Goal: Communication & Community: Ask a question

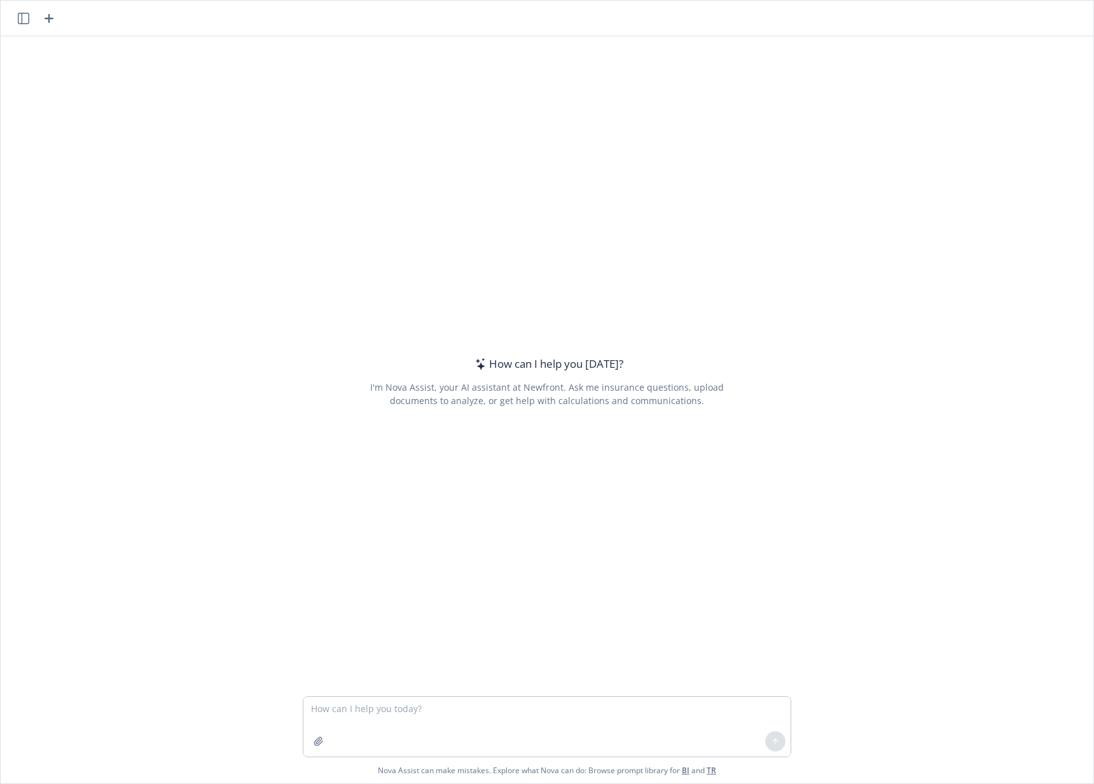
click at [407, 728] on textarea at bounding box center [546, 727] width 487 height 60
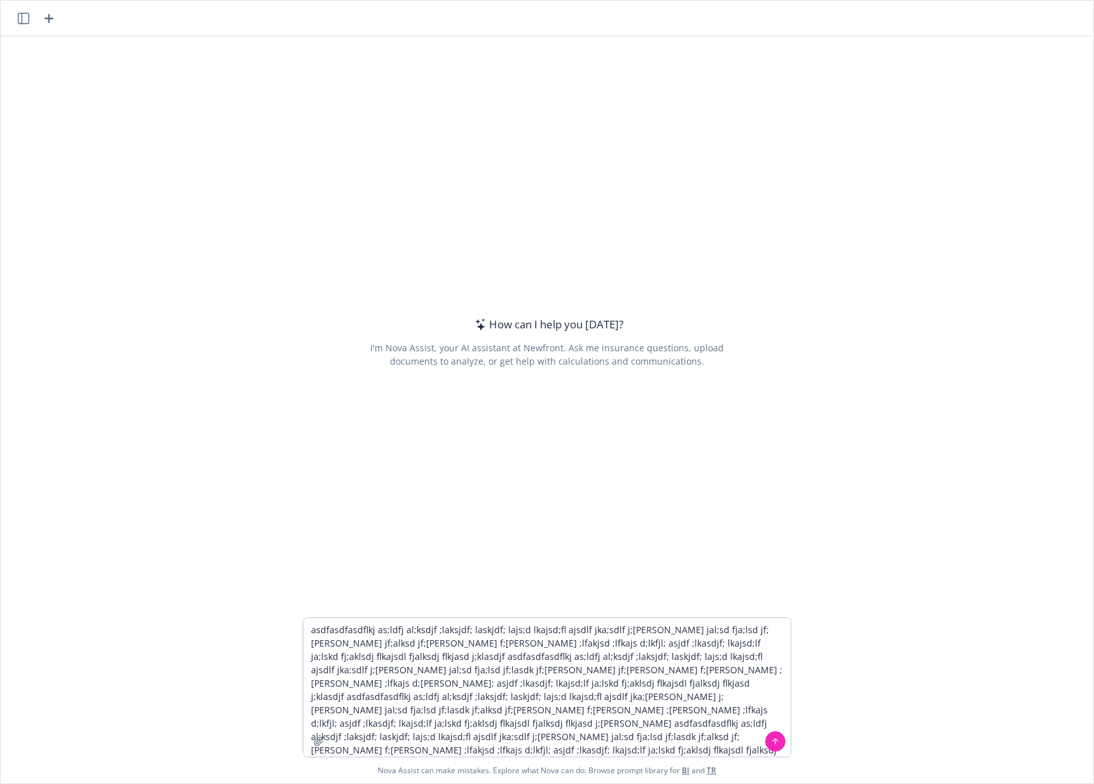
click at [276, 345] on div "How can I help you [DATE]? I'm Nova Assist, your AI assistant at Newfront. Ask …" at bounding box center [547, 326] width 1093 height 581
drag, startPoint x: 628, startPoint y: 734, endPoint x: 253, endPoint y: 717, distance: 375.7
click at [253, 717] on div "asdfasdfasdflkj as;ldfj al;ksdjf ;laksjdf; laskjdf; lajs;d lkajsd;fl ajsdlf jka…" at bounding box center [547, 700] width 1093 height 166
click at [721, 725] on textarea "asdfasdfasdflkj as;ldfj al;ksdjf ;laksjdf; laskjdf; lajs;d lkajsd;fl ajsdlf jka…" at bounding box center [546, 687] width 487 height 139
click at [729, 726] on textarea "asdfasdfasdflkj as;ldfj al;ksdjf ;laksjdf; laskjdf; lajs;d lkajsd;fl ajsdlf jka…" at bounding box center [546, 687] width 487 height 139
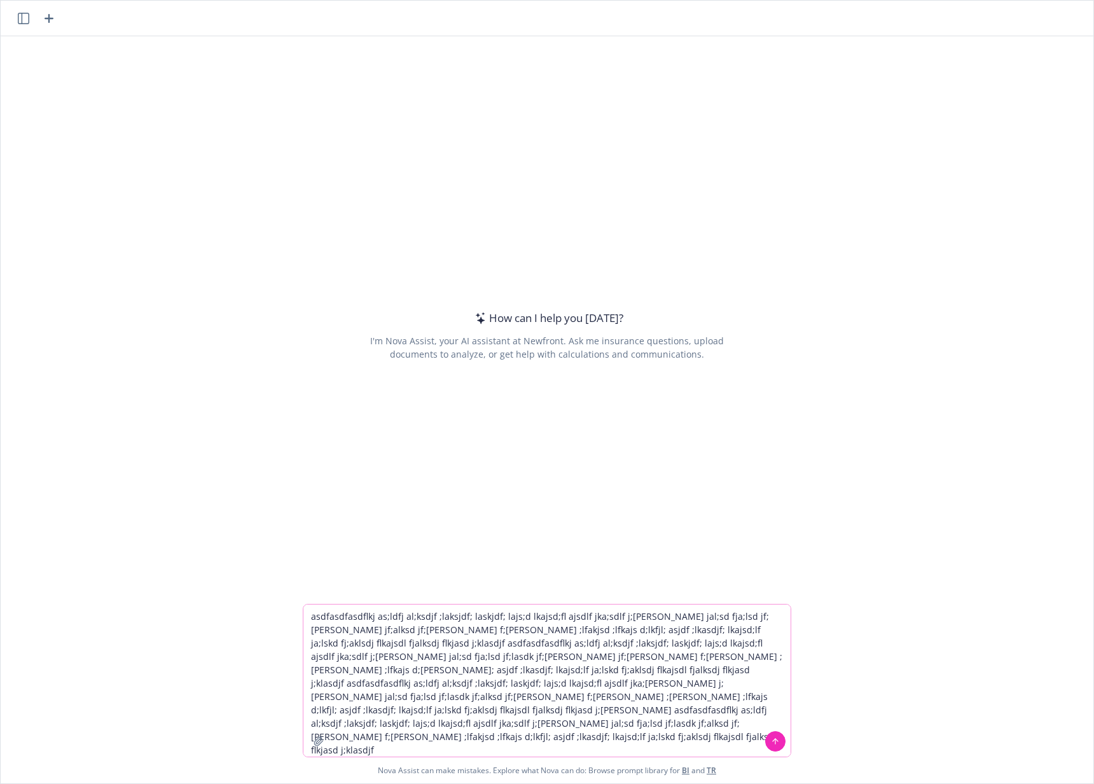
paste textarea "jf;[PERSON_NAME] f;[PERSON_NAME] ;[PERSON_NAME] ;lfkajs d;lkfjl; asjdf ;lkasdjf…"
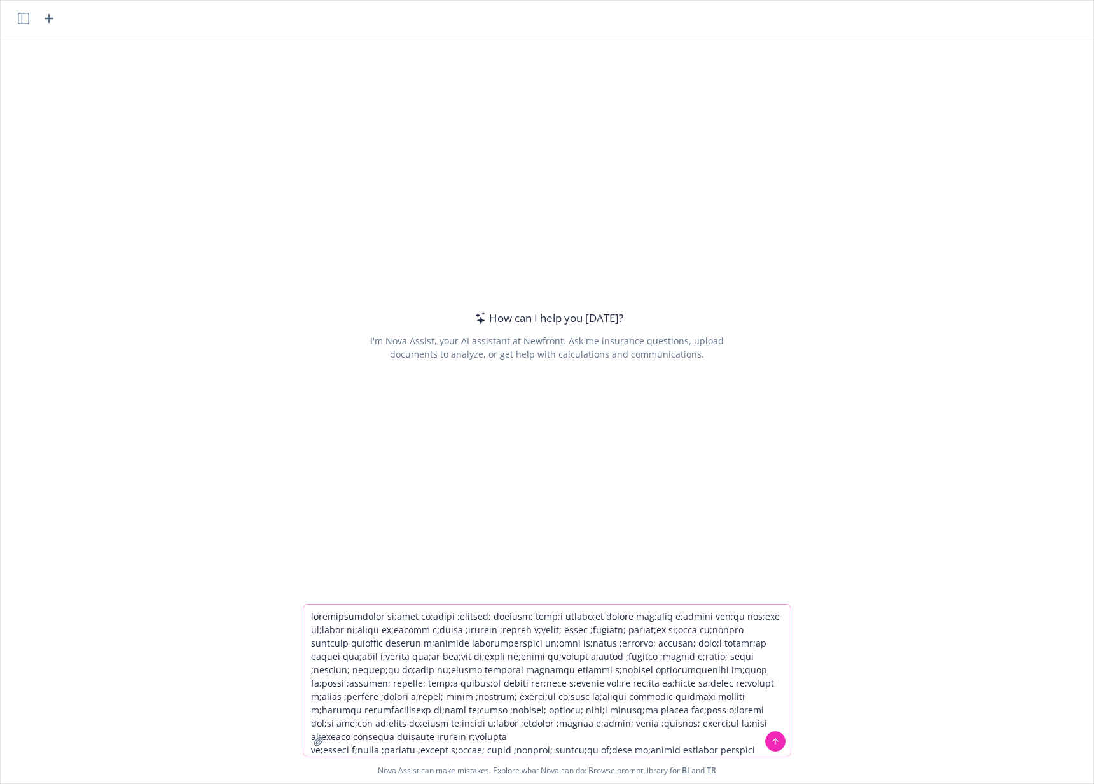
paste textarea "jf;[PERSON_NAME] f;[PERSON_NAME] ;[PERSON_NAME] ;lfkajs d;lkfjl; asjdf ;lkasdjf…"
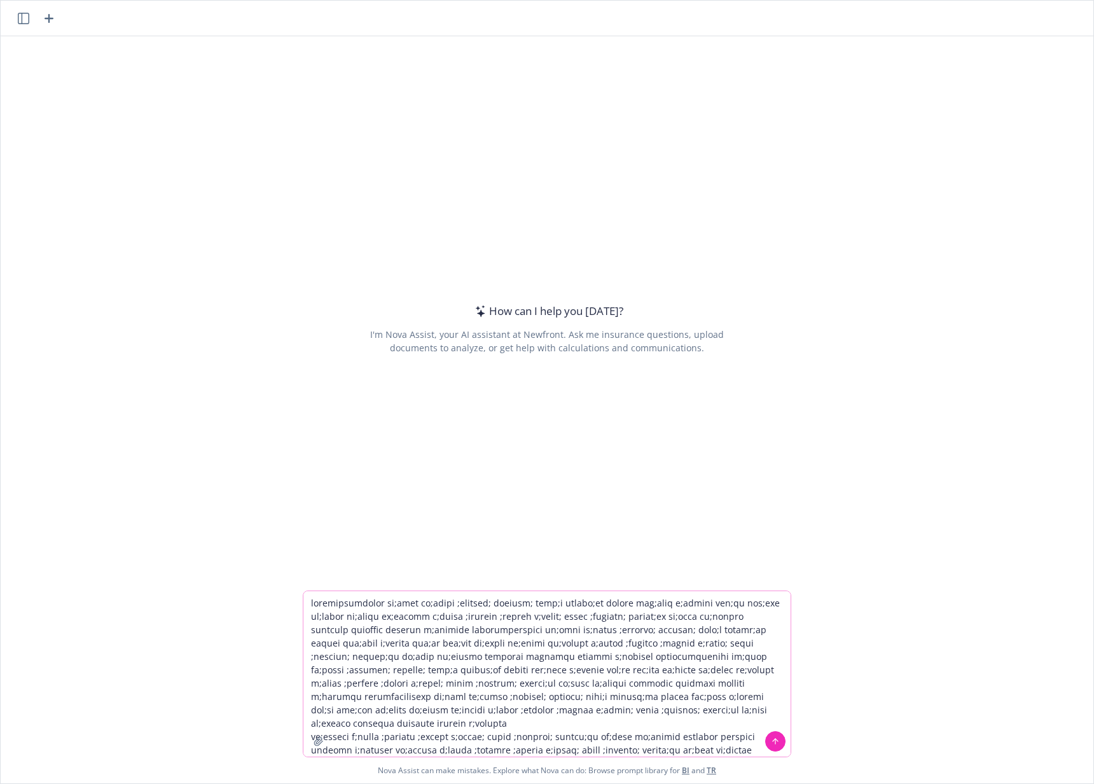
paste textarea "jf;[PERSON_NAME] f;[PERSON_NAME] ;[PERSON_NAME] ;lfkajs d;lkfjl; asjdf ;lkasdjf…"
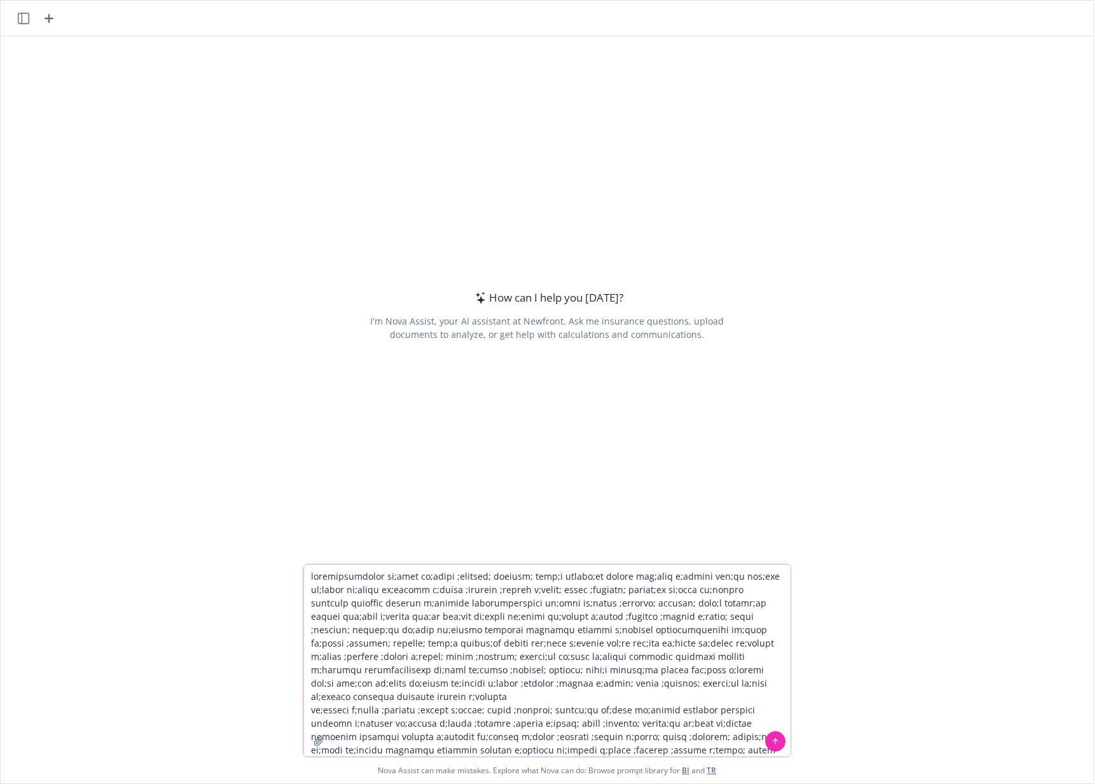
paste textarea "jf;[PERSON_NAME] f;[PERSON_NAME] ;[PERSON_NAME] ;lfkajs d;lkfjl; asjdf ;lkasdjf…"
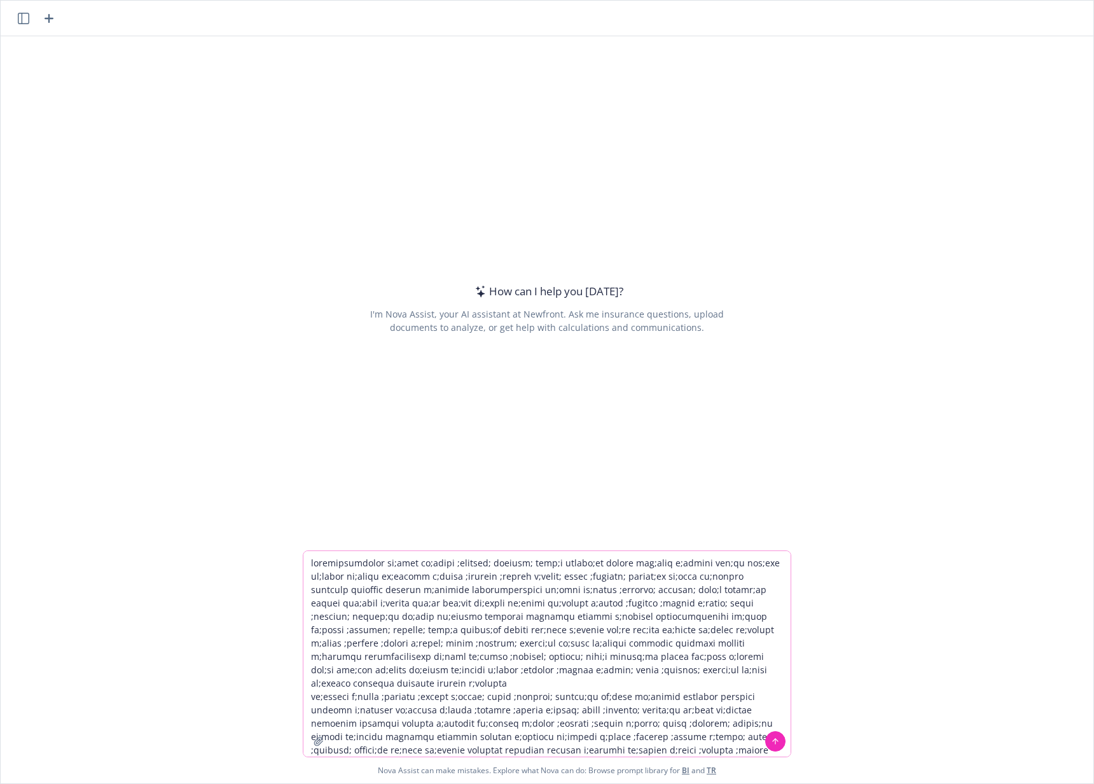
paste textarea "jf;[PERSON_NAME] f;[PERSON_NAME] ;[PERSON_NAME] ;lfkajs d;lkfjl; asjdf ;lkasdjf…"
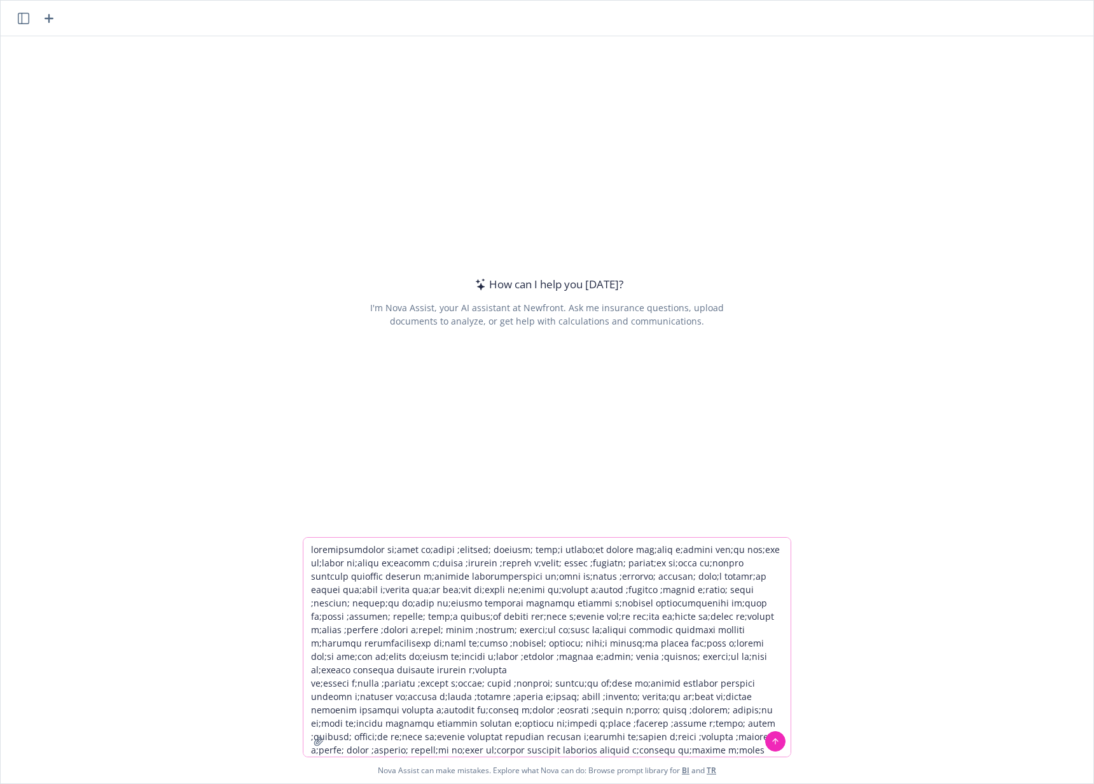
paste textarea "jf;[PERSON_NAME] f;[PERSON_NAME] ;[PERSON_NAME] ;lfkajs d;lkfjl; asjdf ;lkasdjf…"
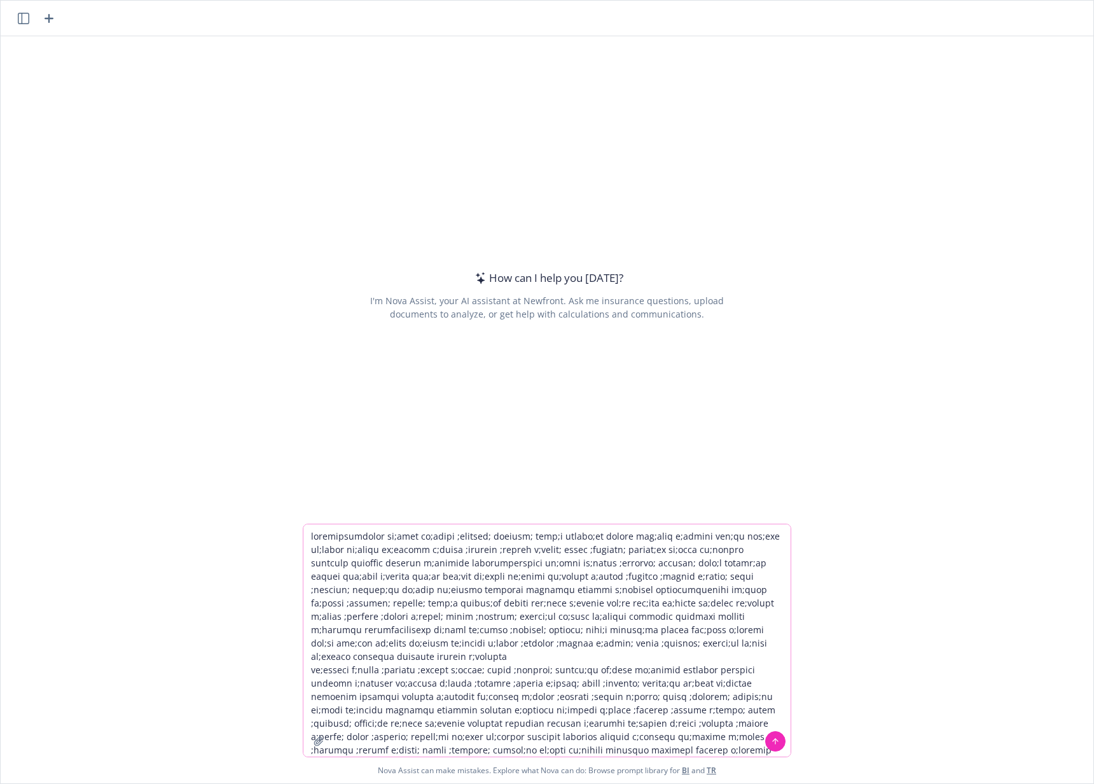
paste textarea "jf;[PERSON_NAME] f;[PERSON_NAME] ;[PERSON_NAME] ;lfkajs d;lkfjl; asjdf ;lkasdjf…"
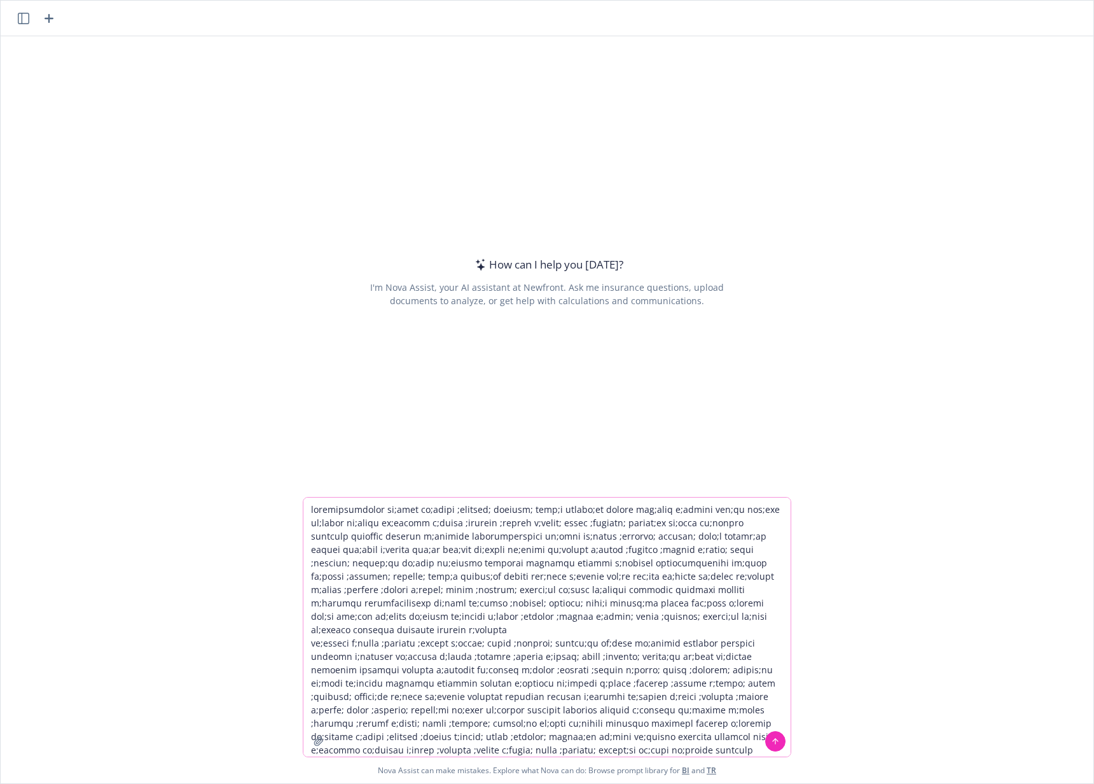
paste textarea "jf;[PERSON_NAME] f;[PERSON_NAME] ;[PERSON_NAME] ;lfkajs d;lkfjl; asjdf ;lkasdjf…"
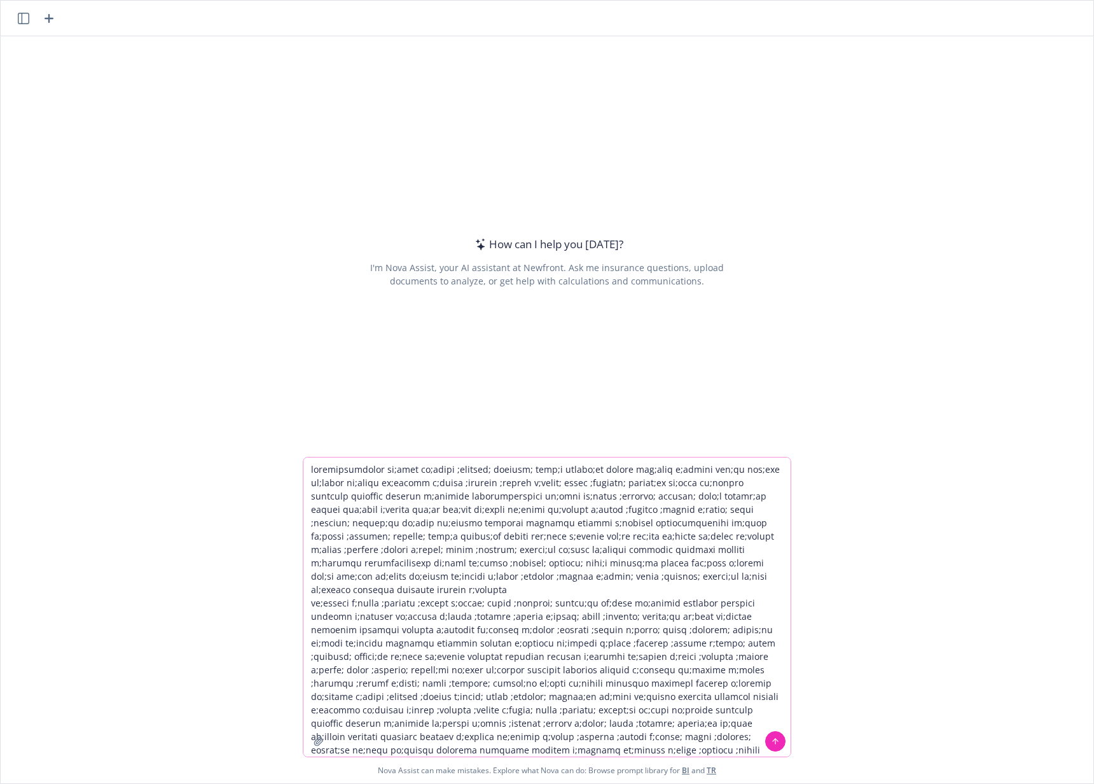
paste textarea "jf;[PERSON_NAME] f;[PERSON_NAME] ;[PERSON_NAME] ;lfkajs d;lkfjl; asjdf ;lkasdjf…"
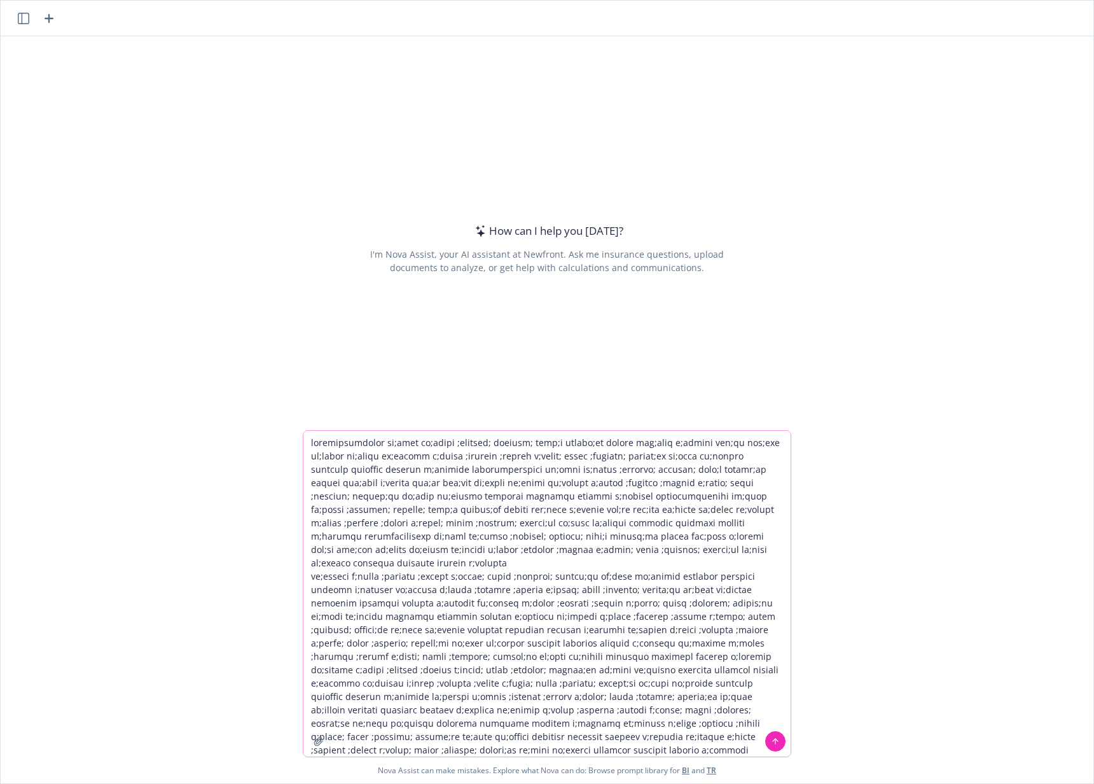
paste textarea "jf;[PERSON_NAME] f;[PERSON_NAME] ;[PERSON_NAME] ;lfkajs d;lkfjl; asjdf ;lkasdjf…"
paste
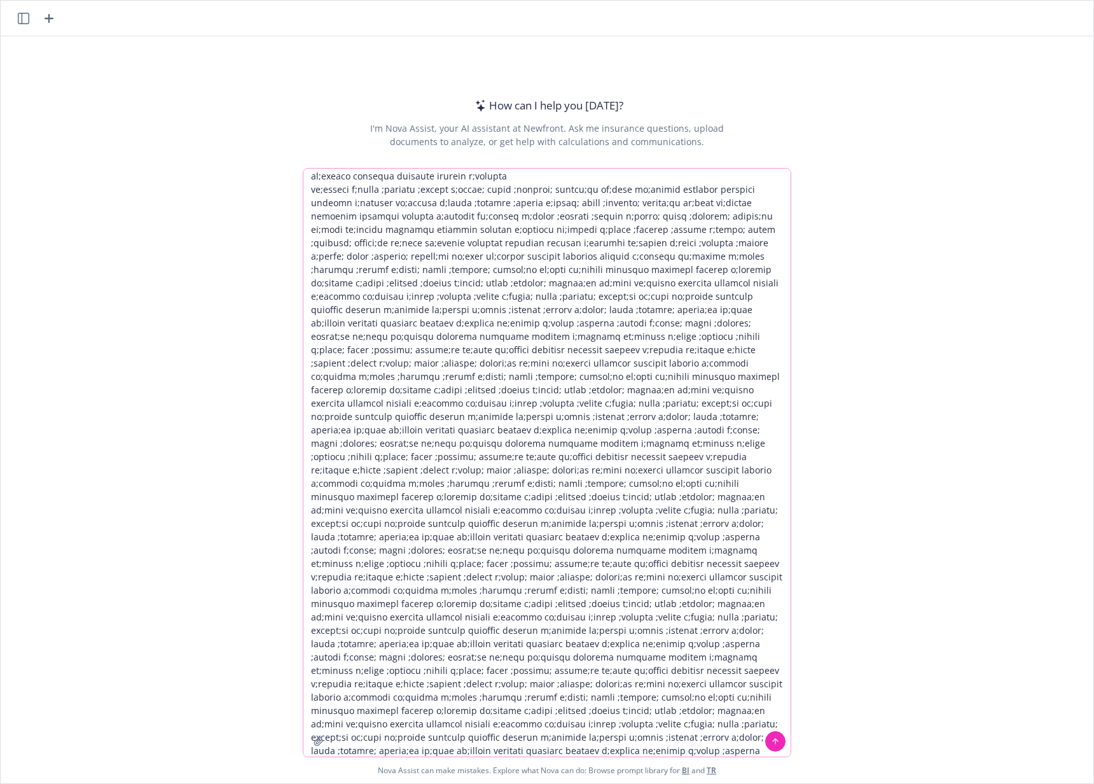
scroll to position [151, 0]
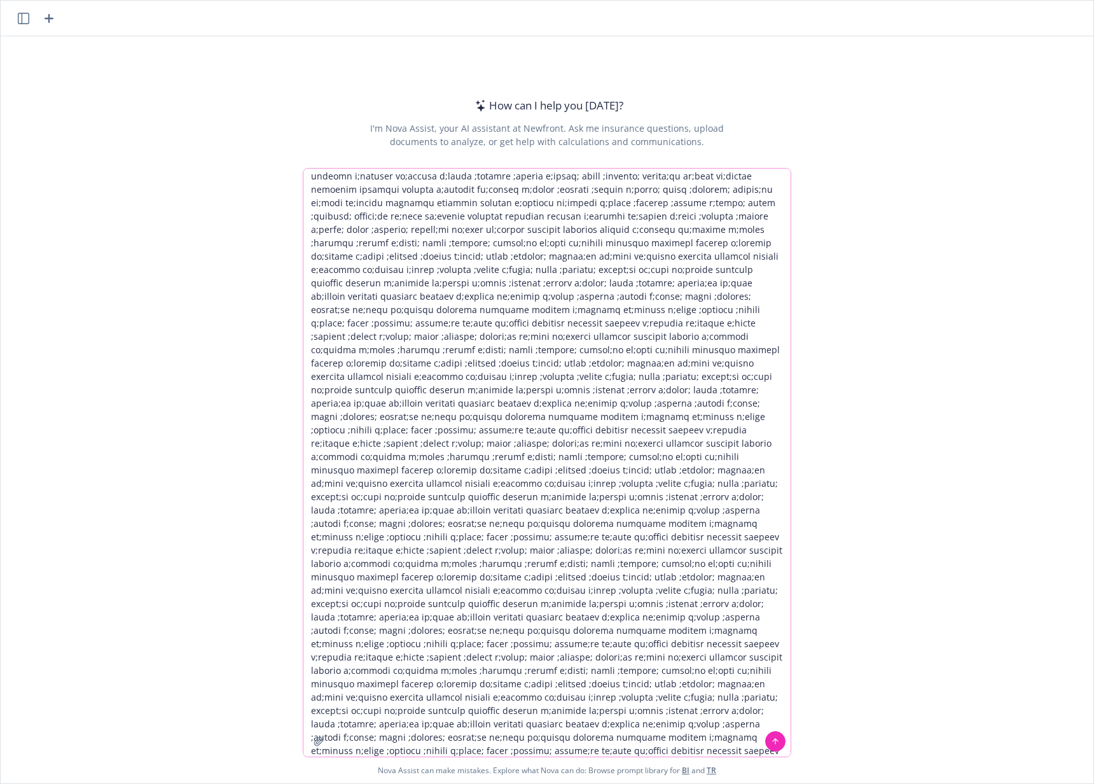
drag, startPoint x: 533, startPoint y: 747, endPoint x: 384, endPoint y: -92, distance: 852.2
click at [384, 0] on html "How can I help you [DATE]? I'm Nova Assist, your AI assistant at Newfront. Ask …" at bounding box center [547, 392] width 1094 height 784
click at [461, 233] on textarea at bounding box center [546, 463] width 487 height 588
drag, startPoint x: 499, startPoint y: 241, endPoint x: 381, endPoint y: 119, distance: 169.6
click at [381, 104] on div "How can I help you [DATE]? I'm Nova Assist, your AI assistant at Newfront. Ask …" at bounding box center [547, 409] width 1093 height 747
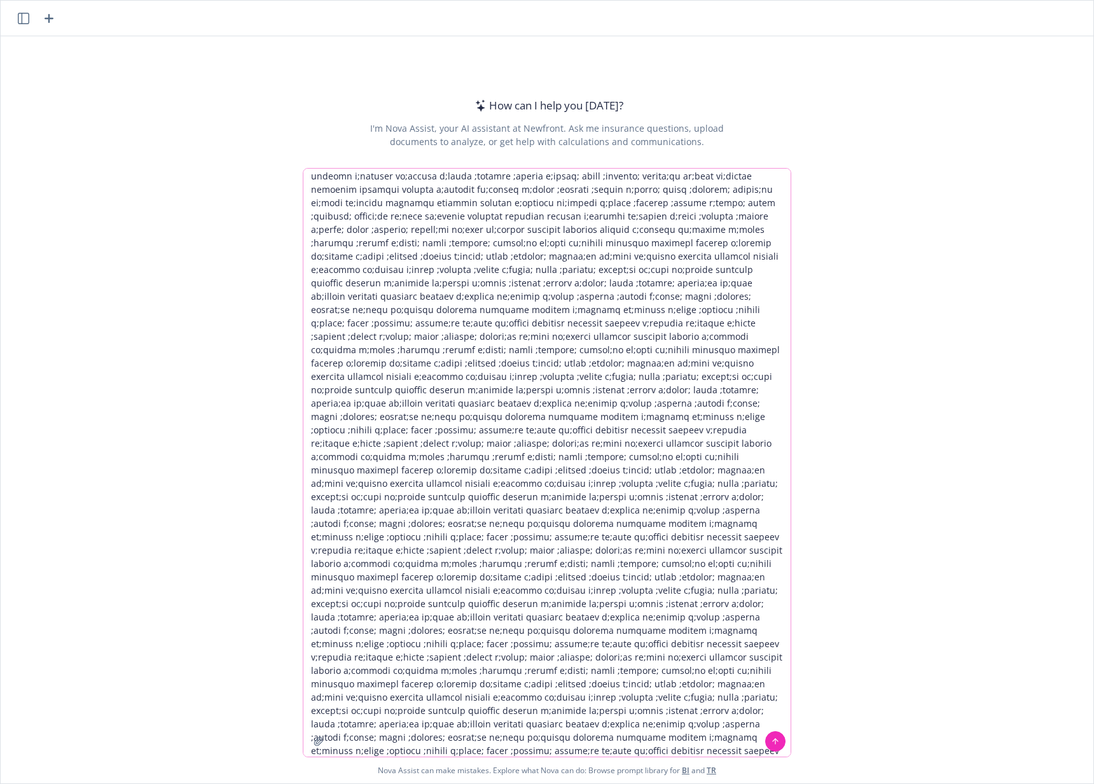
click at [476, 312] on textarea at bounding box center [546, 463] width 487 height 588
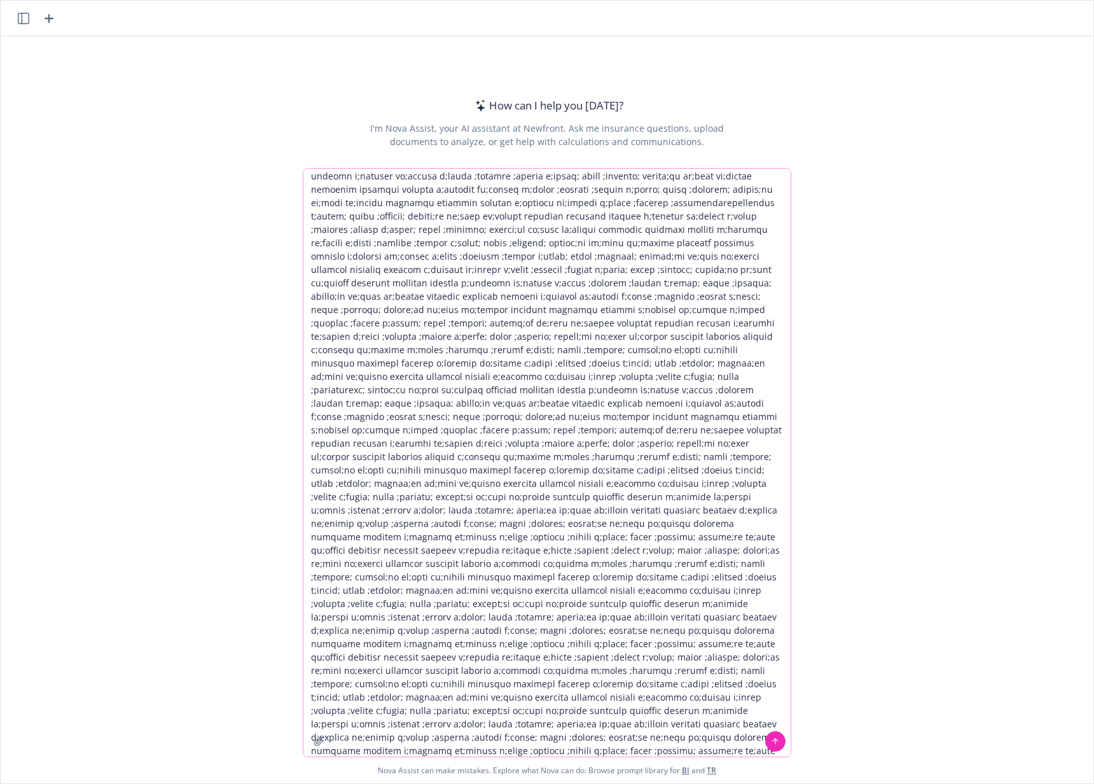
type textarea "asdfasdfasdflkj as;ldfj al;ksdjf ;laksjdf; laskjdf; lajs;d lkajsd;fl ajsdlf jka…"
drag, startPoint x: 387, startPoint y: 208, endPoint x: 356, endPoint y: 94, distance: 118.7
click at [356, 94] on div "How can I help you [DATE]? I'm Nova Assist, your AI assistant at Newfront. Ask …" at bounding box center [547, 409] width 1093 height 747
click at [529, 378] on textarea at bounding box center [546, 463] width 487 height 588
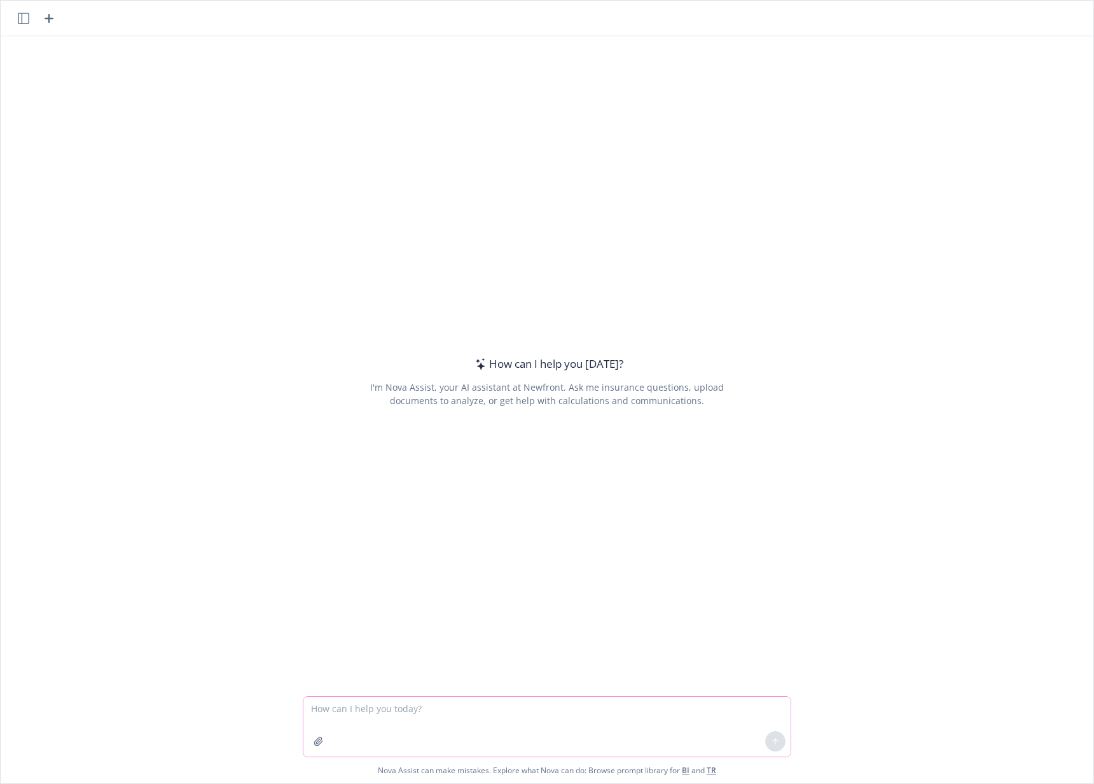
drag, startPoint x: 586, startPoint y: 725, endPoint x: 656, endPoint y: 723, distance: 69.4
click at [586, 725] on textarea at bounding box center [546, 727] width 487 height 60
type textarea "sdfsdfsdfsdf"
click at [771, 744] on icon at bounding box center [775, 741] width 9 height 9
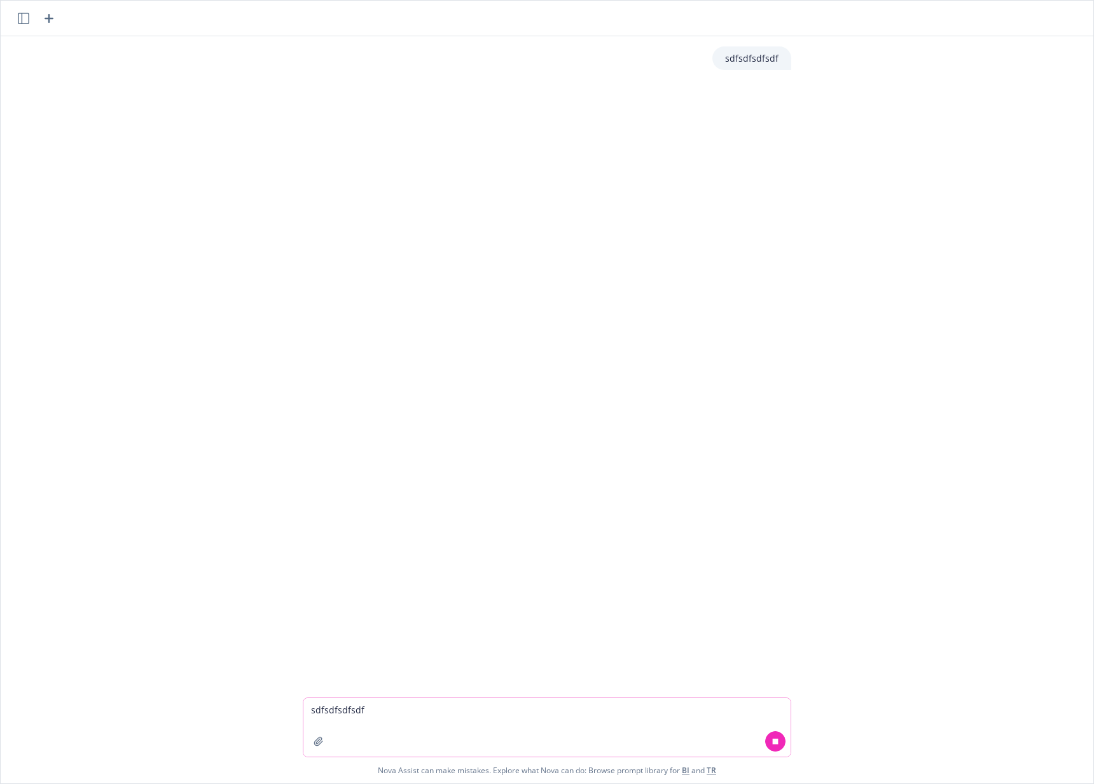
click at [773, 744] on icon at bounding box center [775, 741] width 9 height 9
click at [718, 568] on div "sdfsdfsdfsdf" at bounding box center [547, 366] width 1093 height 661
click at [533, 717] on textarea "sdfsdfsdfsdf" at bounding box center [546, 727] width 487 height 59
type textarea "as"
click at [660, 288] on div "sdfsdfsdfsdf" at bounding box center [547, 366] width 1093 height 660
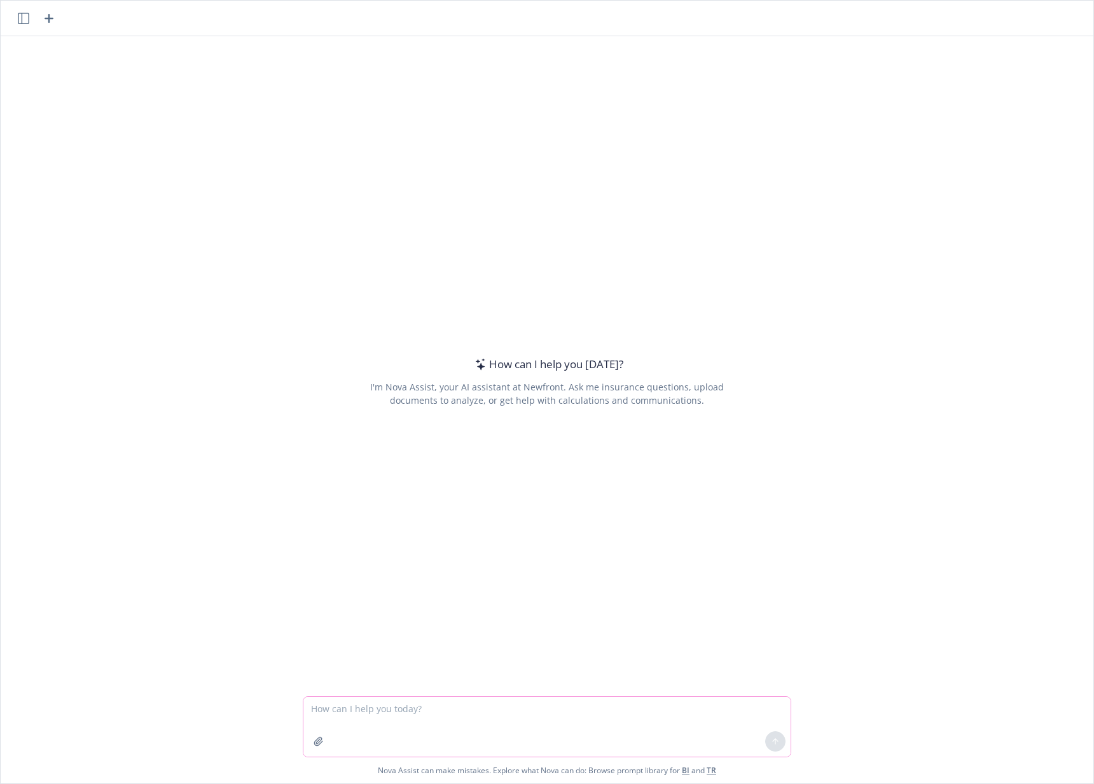
click at [623, 709] on textarea at bounding box center [546, 727] width 487 height 60
click at [620, 724] on textarea at bounding box center [546, 727] width 487 height 60
click at [620, 727] on textarea at bounding box center [546, 727] width 487 height 60
click at [618, 731] on textarea at bounding box center [546, 727] width 487 height 60
click at [590, 700] on textarea at bounding box center [546, 727] width 487 height 60
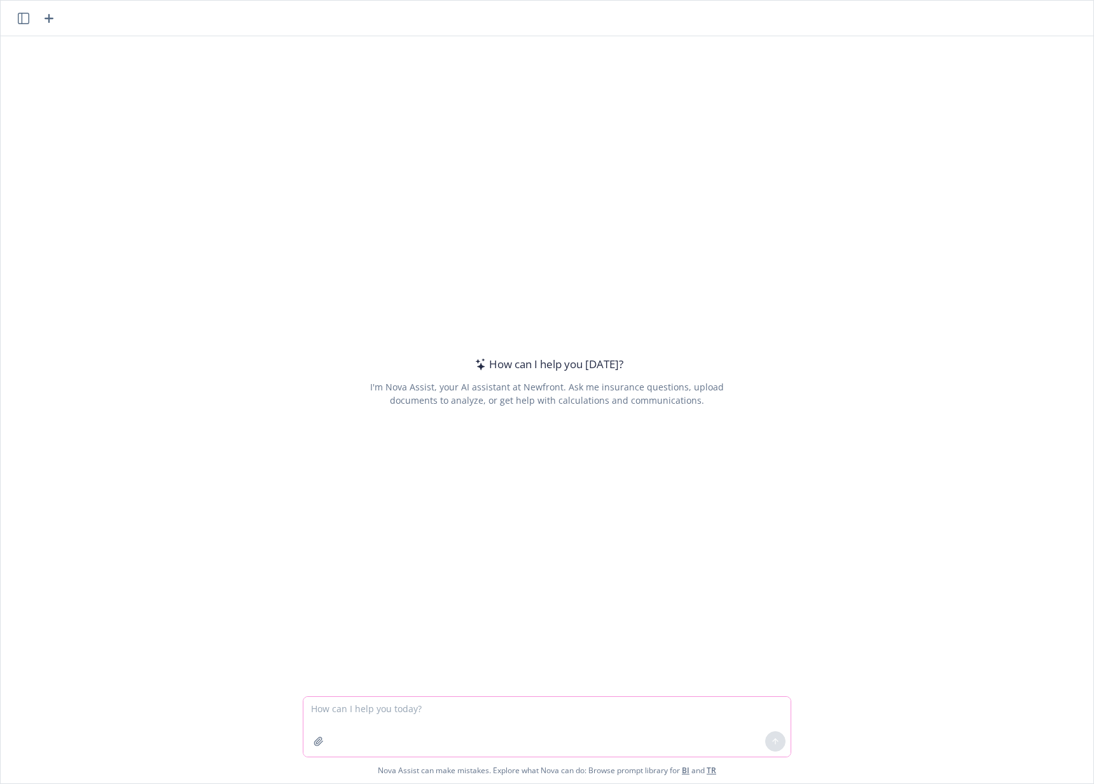
click at [581, 707] on textarea at bounding box center [546, 727] width 487 height 60
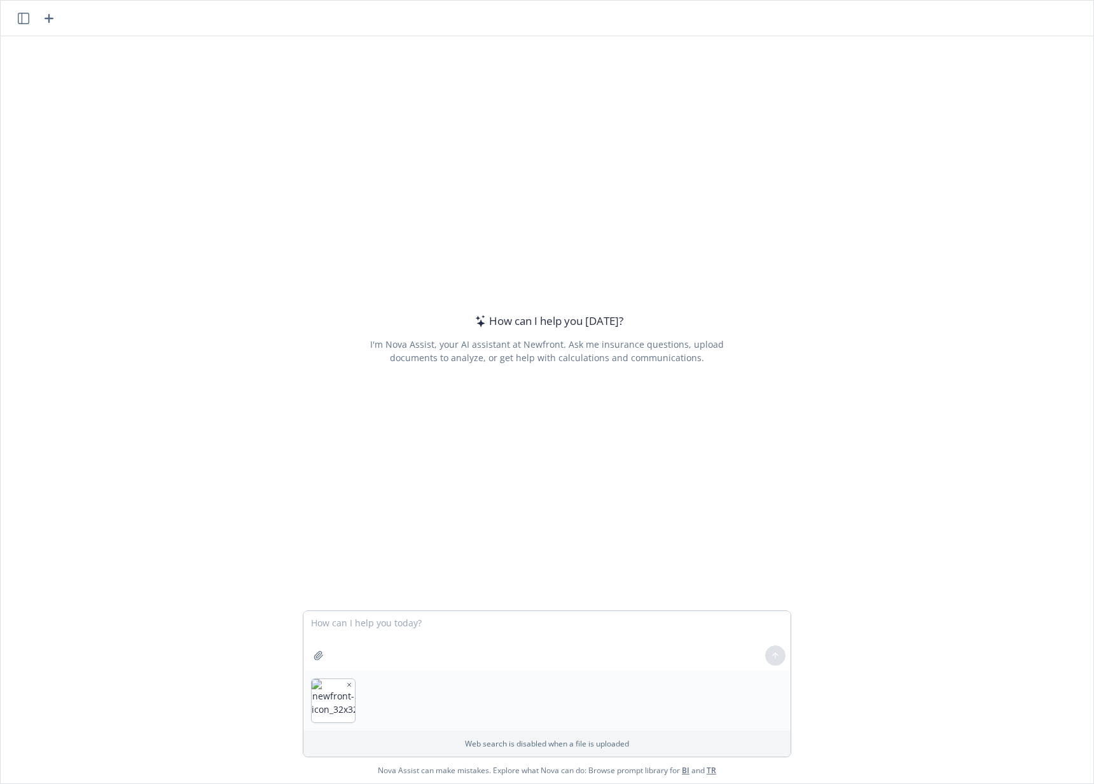
click at [406, 514] on div "How can I help you [DATE]? I'm Nova Assist, your AI assistant at Newfront. Ask …" at bounding box center [547, 338] width 489 height 483
click at [791, 366] on div "How can I help you [DATE]? I'm Nova Assist, your AI assistant at Newfront. Ask …" at bounding box center [547, 323] width 1093 height 574
click at [348, 684] on icon "button" at bounding box center [349, 684] width 3 height 3
click at [498, 632] on textarea at bounding box center [546, 641] width 487 height 60
type textarea "tell me about this file"
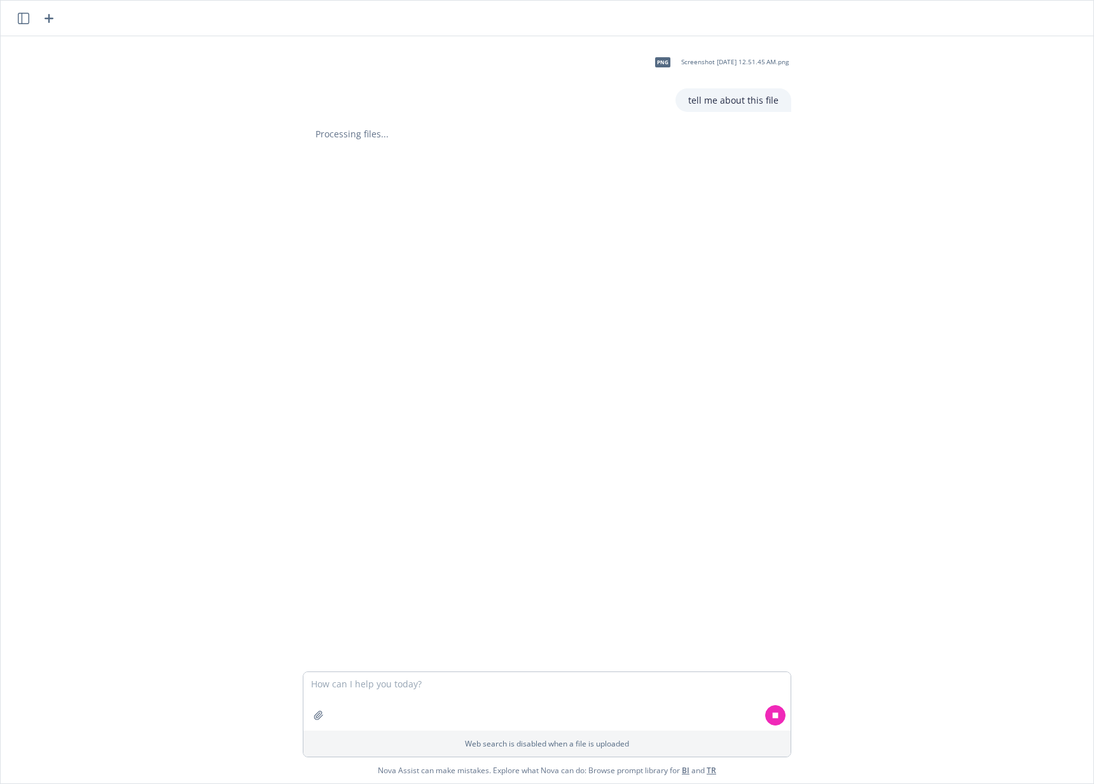
click at [765, 65] on span "Screenshot 2025-08-25 at 12.51.45 AM.png" at bounding box center [734, 62] width 107 height 8
click at [705, 183] on div at bounding box center [547, 183] width 1072 height 15
